Goal: Find specific page/section: Find specific page/section

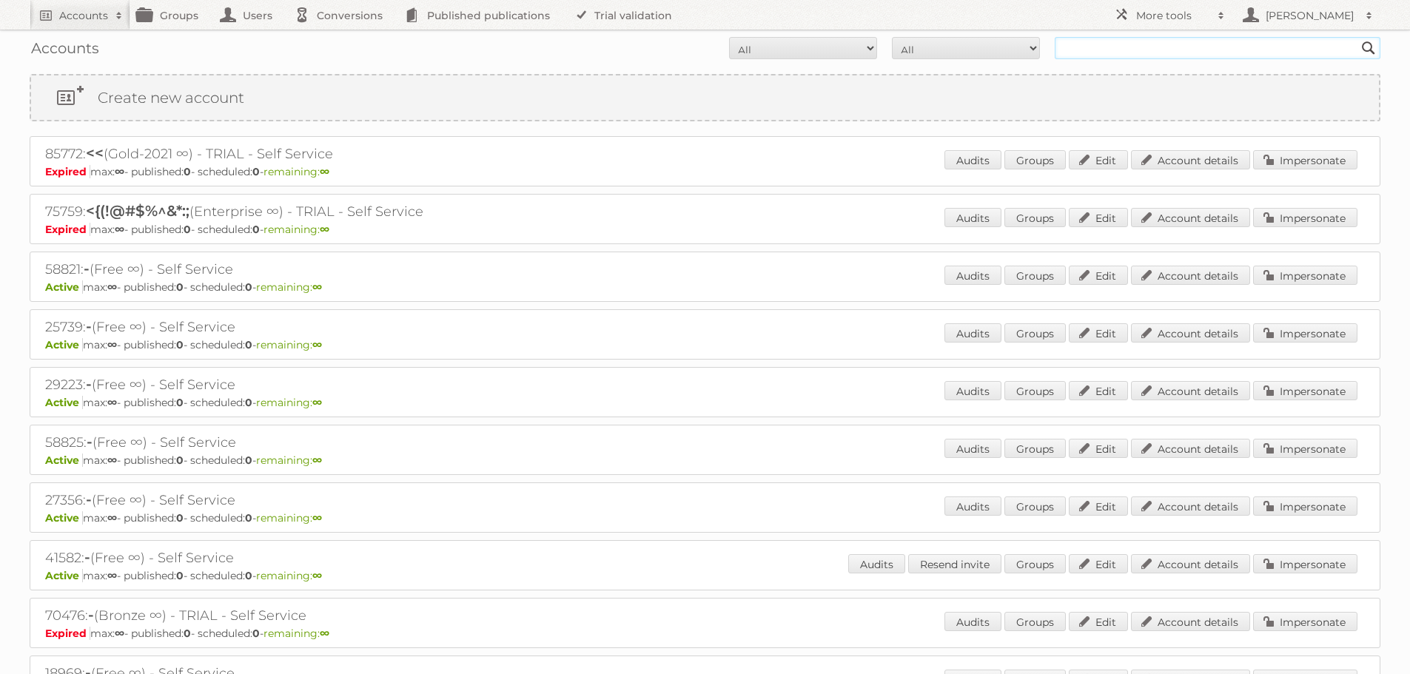
click at [1101, 42] on input "text" at bounding box center [1218, 48] width 326 height 22
type input "pan homes"
click at [1358, 37] on input "Search" at bounding box center [1369, 48] width 22 height 22
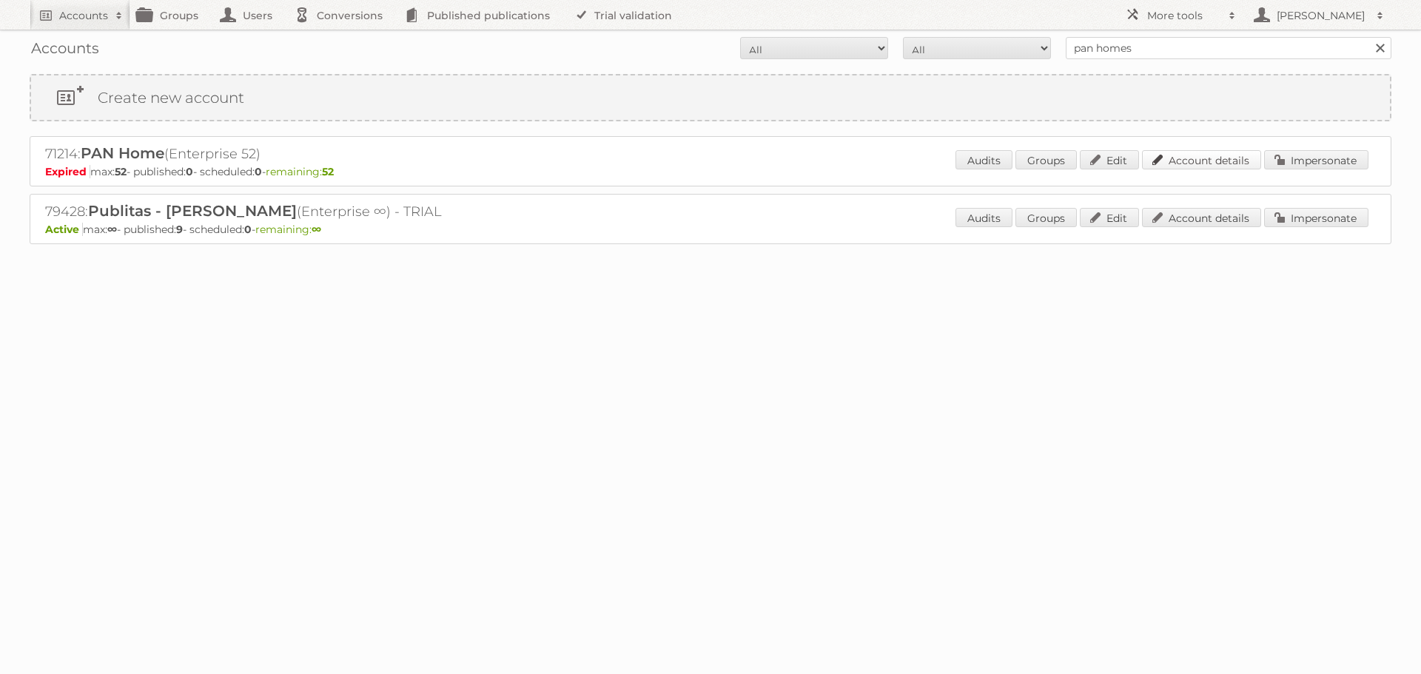
click at [1198, 157] on link "Account details" at bounding box center [1201, 159] width 119 height 19
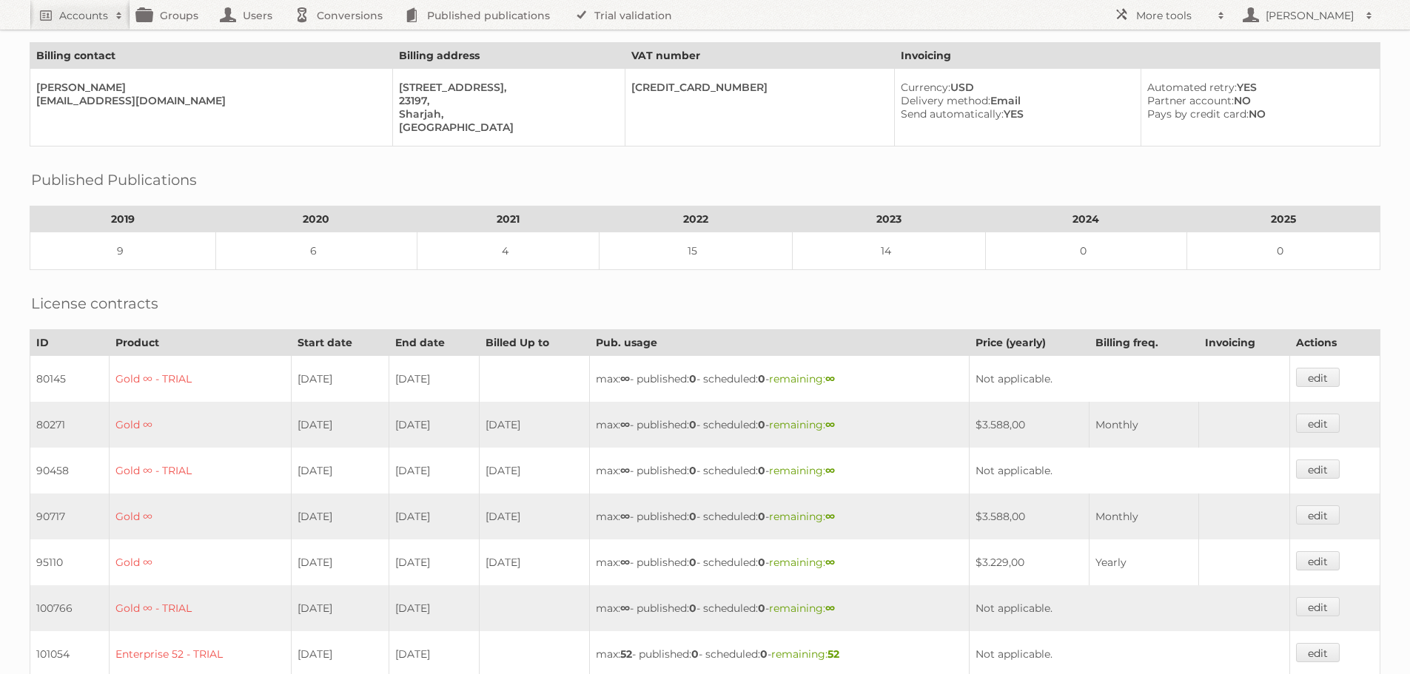
scroll to position [296, 0]
